Goal: Information Seeking & Learning: Learn about a topic

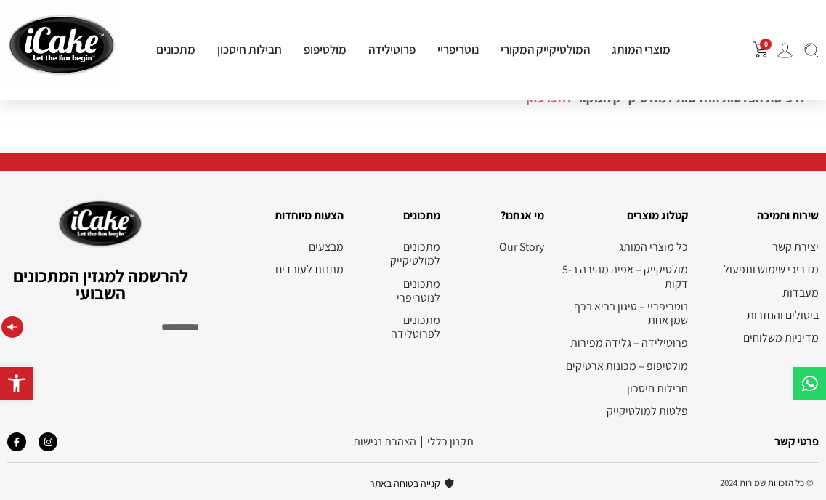
scroll to position [722, 0]
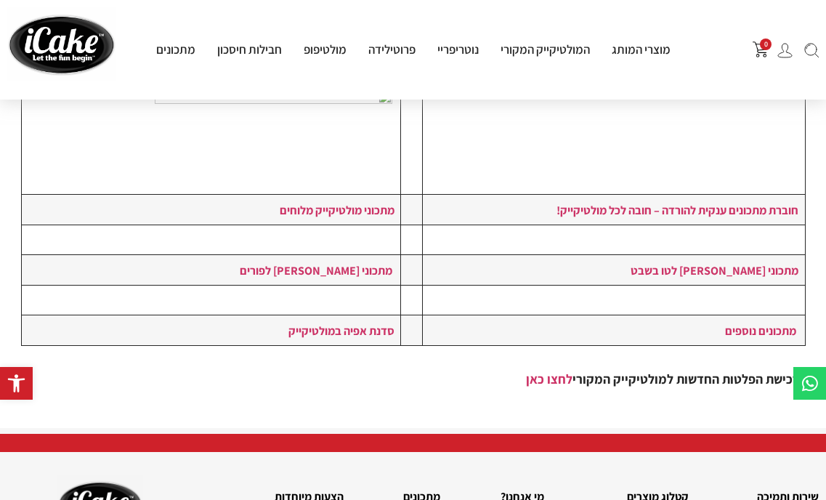
scroll to position [436, 0]
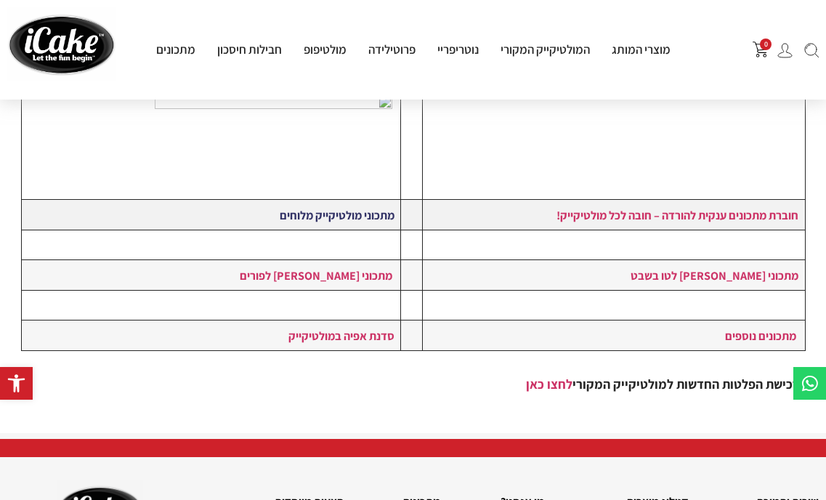
click at [307, 214] on link "מתכוני מולטיקייק מלוחים" at bounding box center [337, 215] width 115 height 16
click at [329, 270] on link "מתכוני [PERSON_NAME] לפורים" at bounding box center [316, 275] width 153 height 16
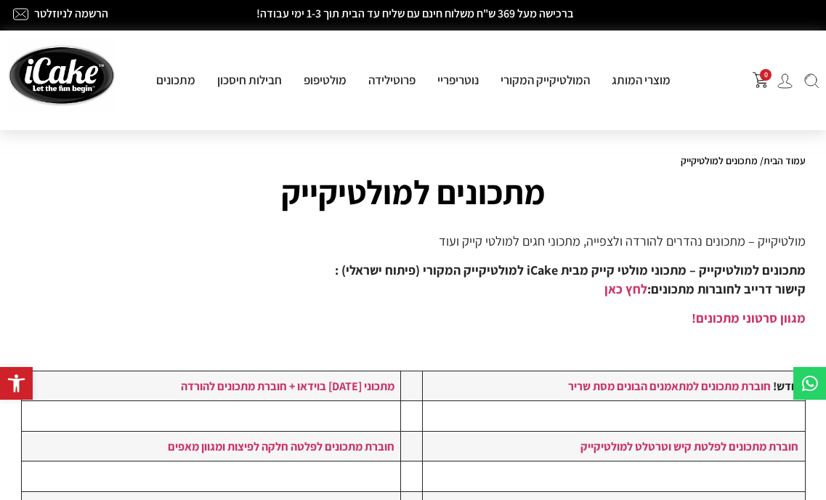
scroll to position [0, 0]
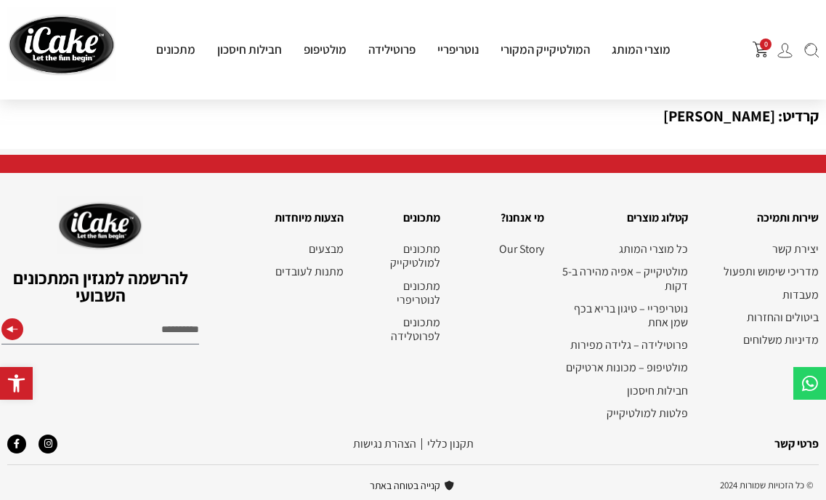
scroll to position [2106, 0]
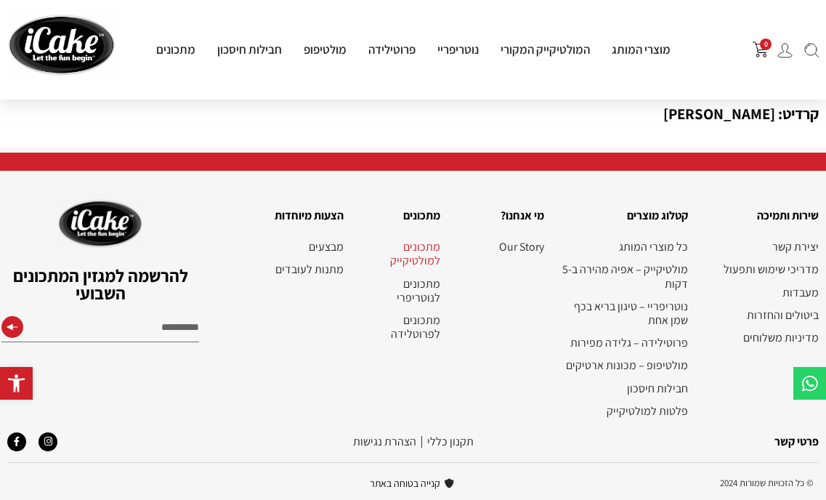
click at [423, 246] on link "מתכונים למולטיקייק" at bounding box center [399, 254] width 82 height 28
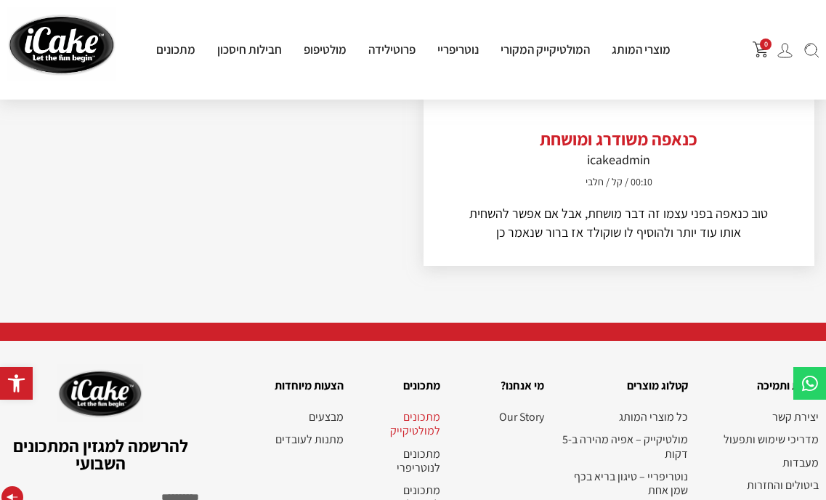
scroll to position [2616, 0]
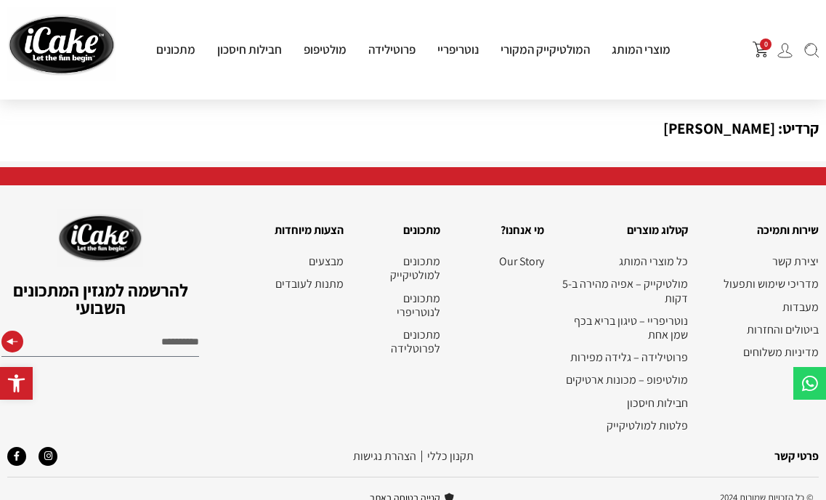
scroll to position [2106, 0]
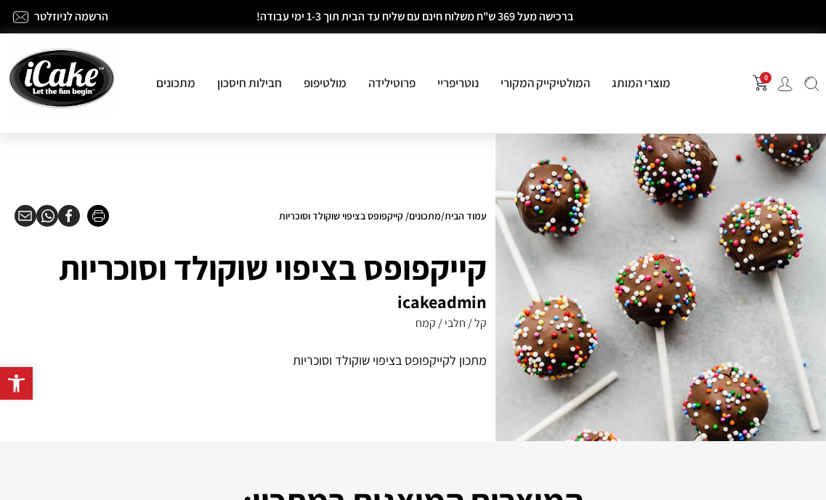
click at [415, 282] on h1 "קייקפופס בציפוי שוקולד וסוכריות" at bounding box center [251, 267] width 472 height 51
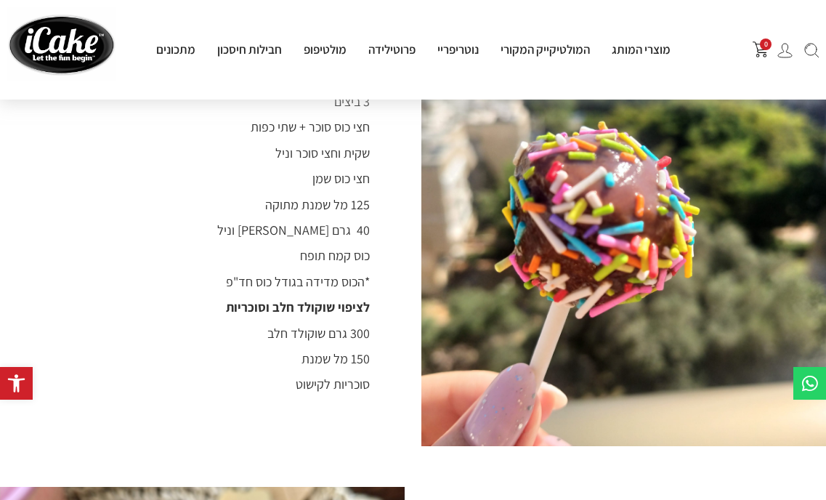
scroll to position [799, 0]
